Goal: Transaction & Acquisition: Purchase product/service

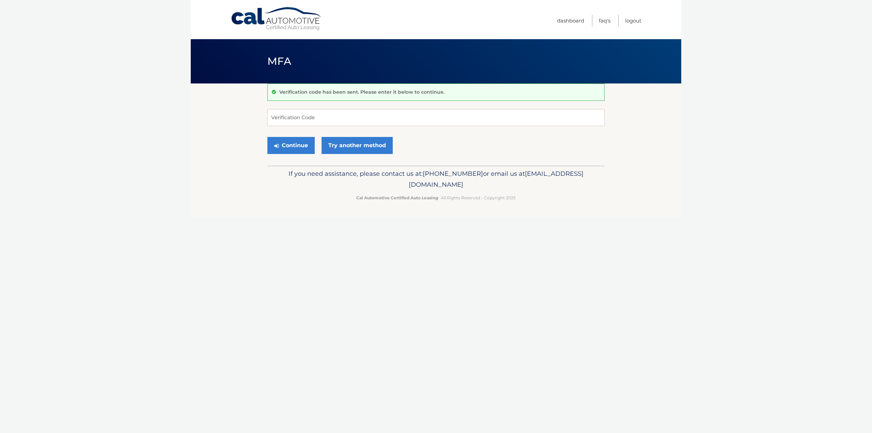
click at [356, 106] on div "Verification code has been sent. Please enter it below to continue. Verificatio…" at bounding box center [435, 124] width 337 height 82
click at [348, 116] on input "Verification Code" at bounding box center [435, 117] width 337 height 17
type input "199380"
click at [300, 145] on button "Continue" at bounding box center [290, 145] width 47 height 17
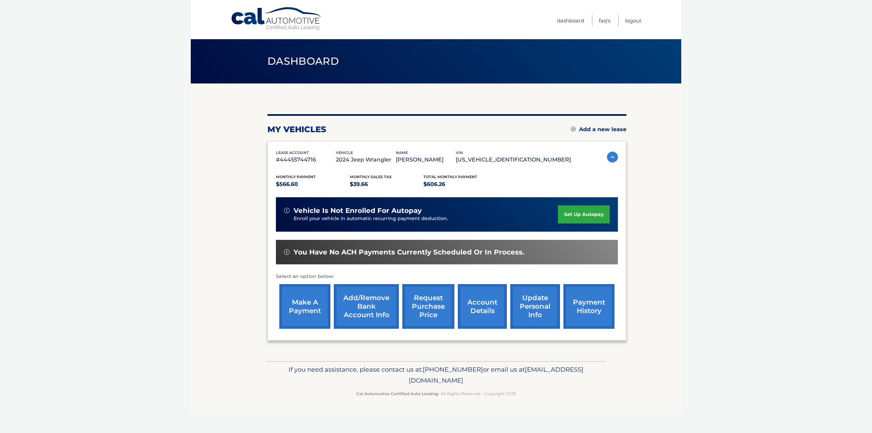
click at [300, 310] on link "make a payment" at bounding box center [304, 306] width 51 height 45
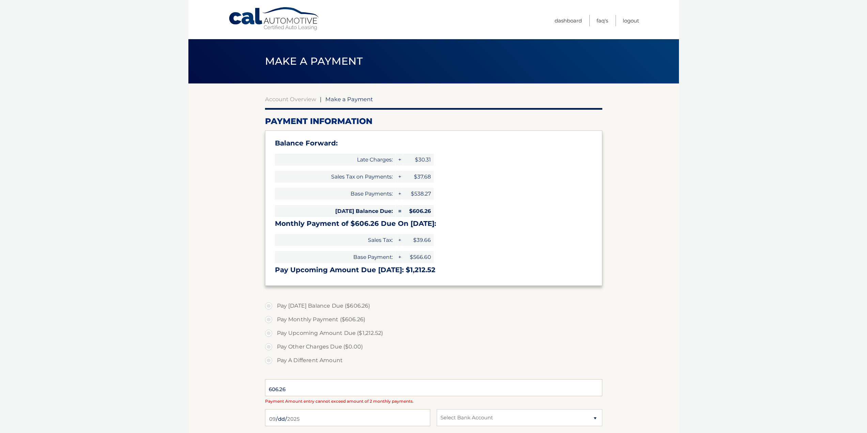
select select "YmNhNjY5ZDAtYTJiZC00ODQ0LWE3NDItOTA0YTk0YzZhMDRl"
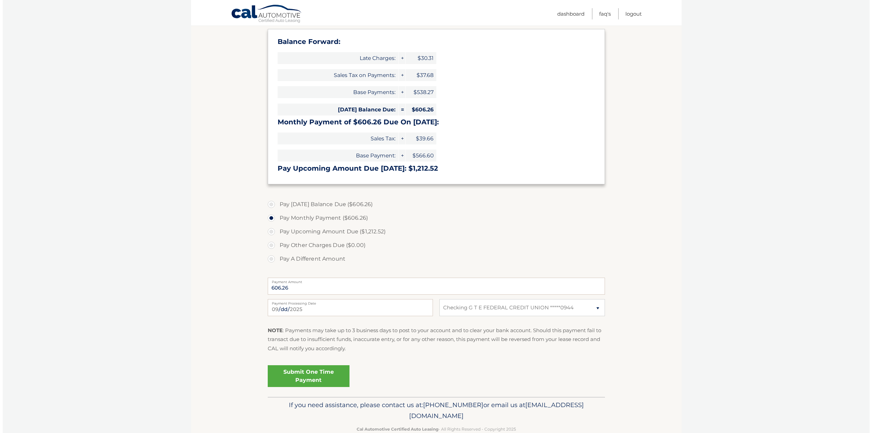
scroll to position [102, 0]
click at [301, 378] on link "Submit One Time Payment" at bounding box center [306, 375] width 82 height 22
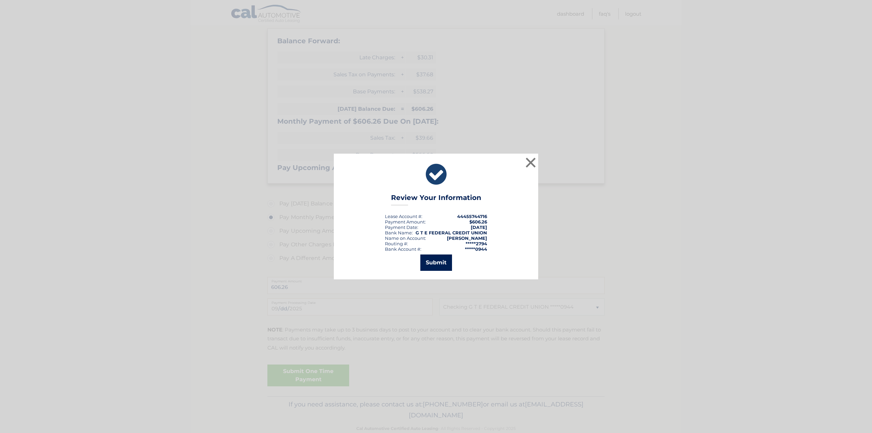
click at [430, 264] on button "Submit" at bounding box center [436, 262] width 32 height 16
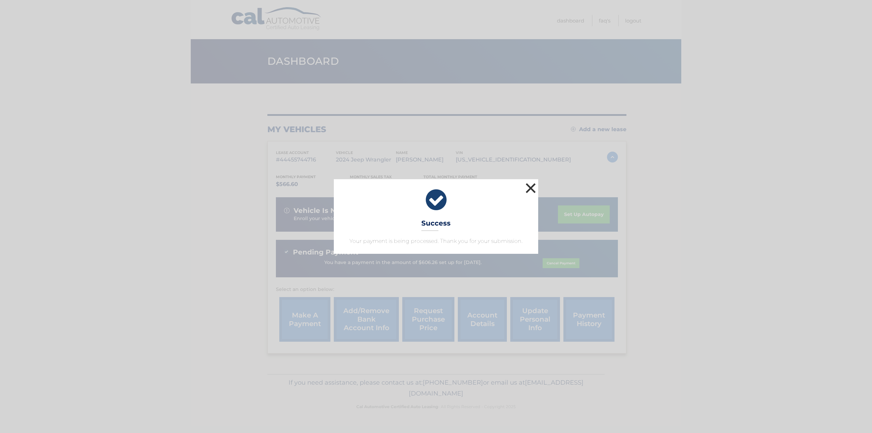
click at [532, 191] on button "×" at bounding box center [531, 188] width 14 height 14
